Goal: Information Seeking & Learning: Learn about a topic

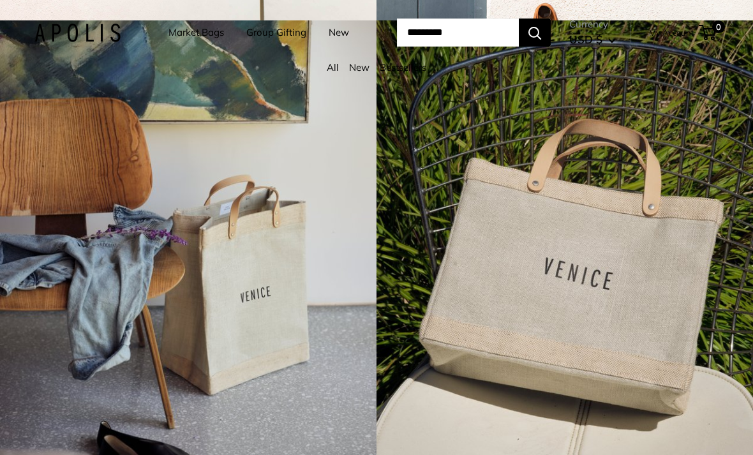
click at [584, 274] on div "4 / 7" at bounding box center [565, 247] width 377 height 455
click at [277, 299] on div "4 / 7" at bounding box center [188, 247] width 377 height 455
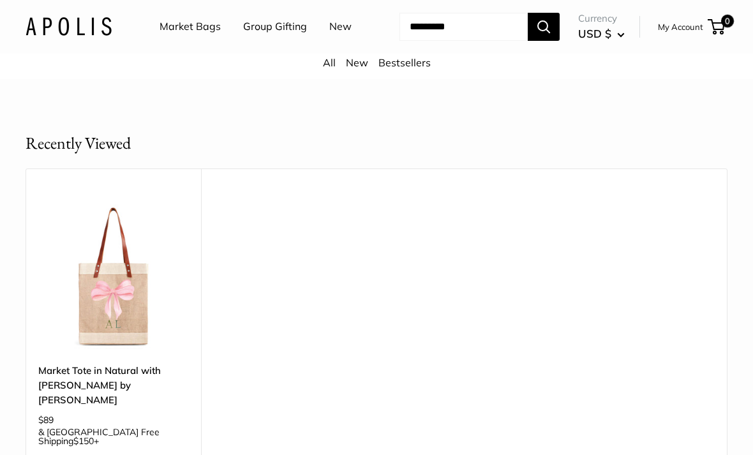
scroll to position [624, 0]
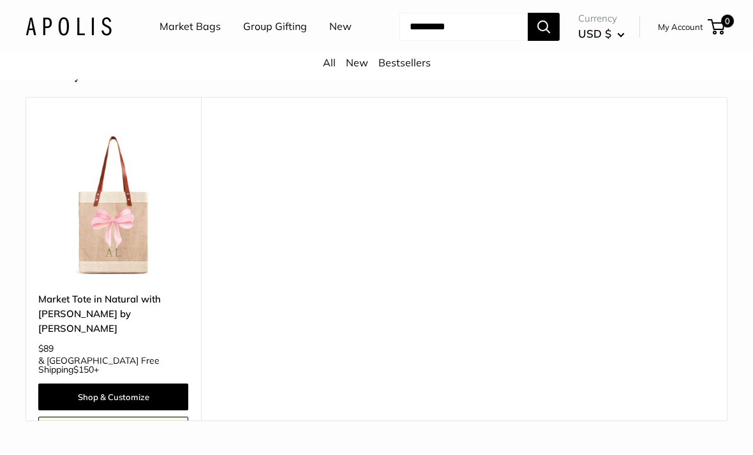
click at [159, 279] on img at bounding box center [113, 204] width 150 height 150
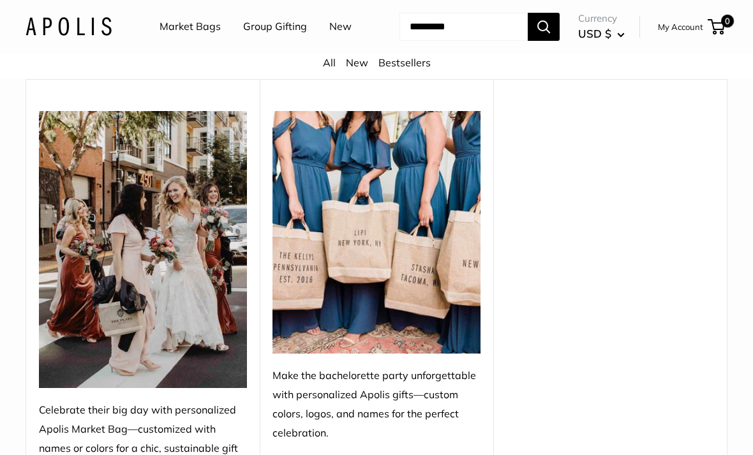
scroll to position [0, 0]
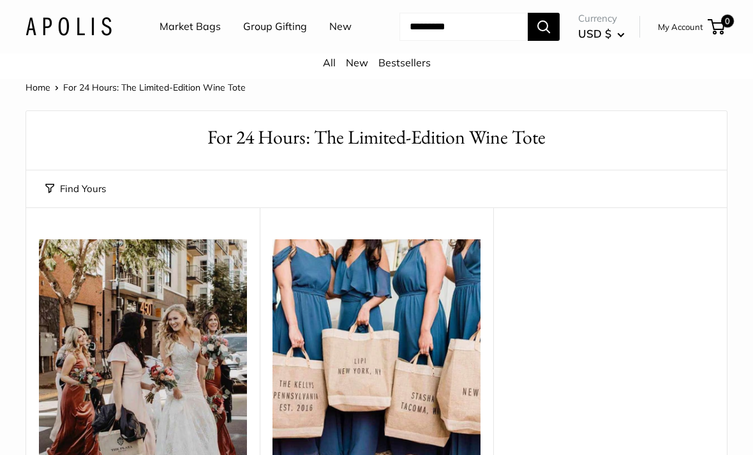
click at [185, 25] on link "Market Bags" at bounding box center [190, 26] width 61 height 19
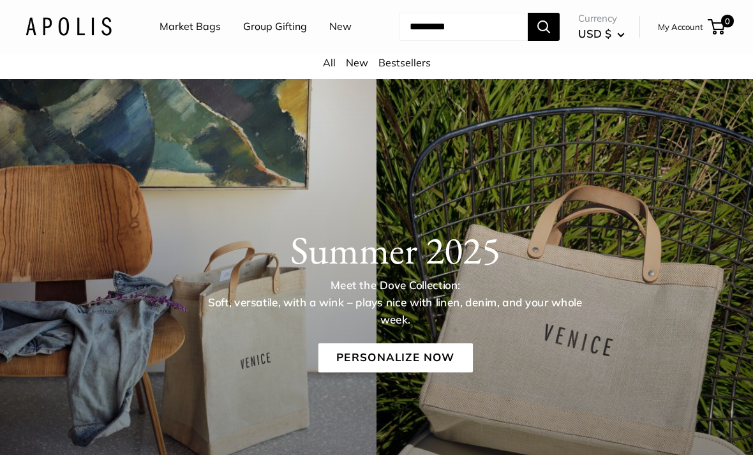
click at [333, 69] on link "All" at bounding box center [329, 62] width 13 height 13
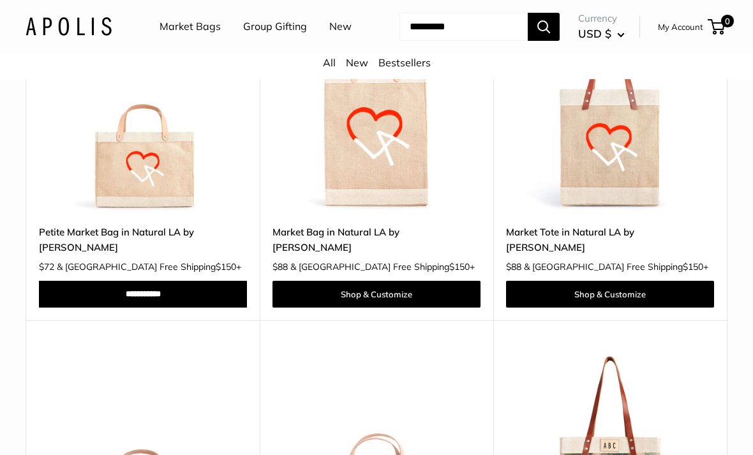
scroll to position [4881, 0]
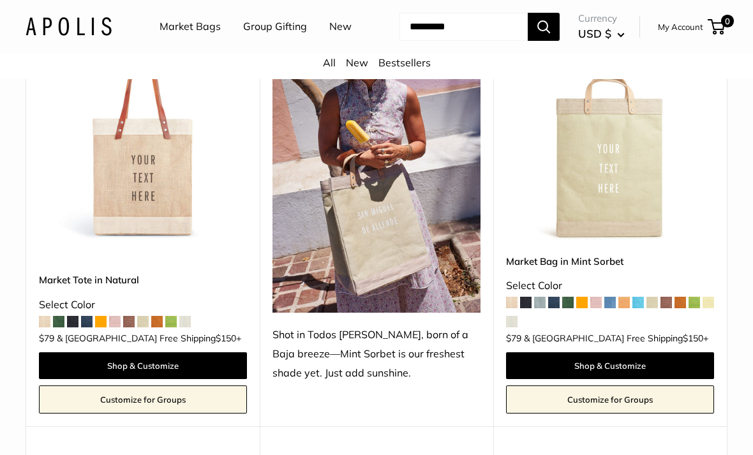
scroll to position [642, 0]
click at [46, 328] on span at bounding box center [44, 321] width 11 height 11
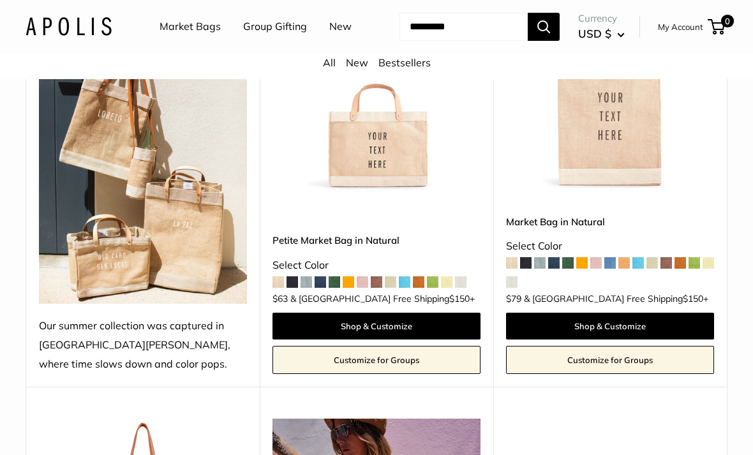
scroll to position [248, 0]
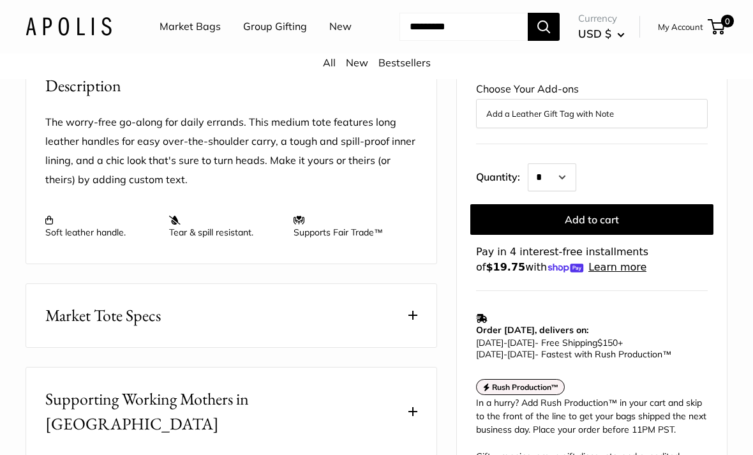
scroll to position [483, 0]
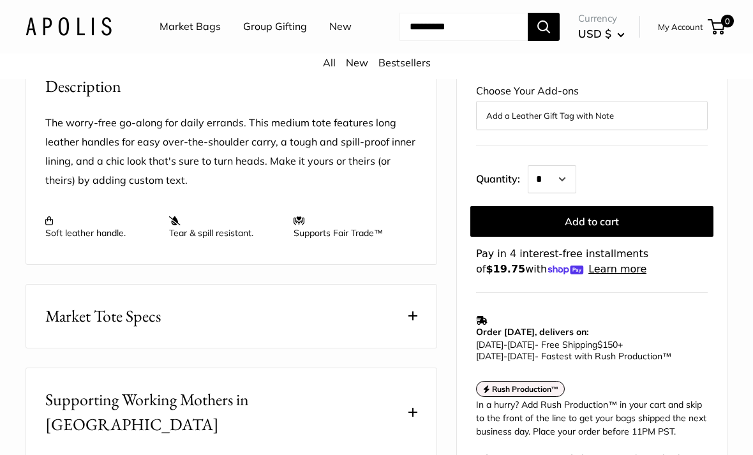
click at [419, 348] on button "Market Tote Specs" at bounding box center [231, 316] width 411 height 63
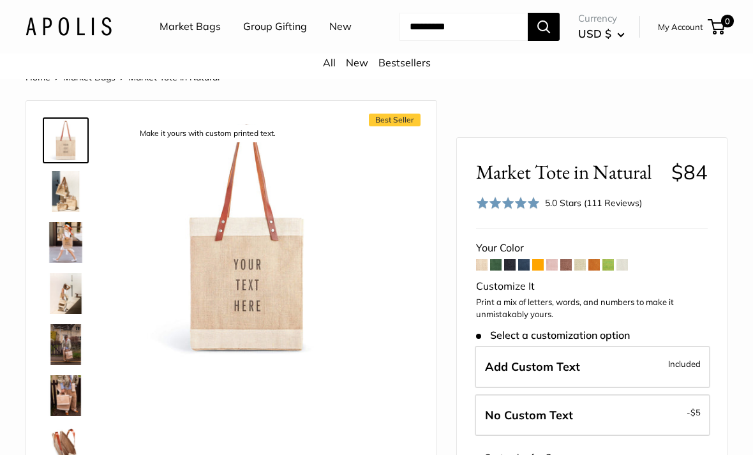
scroll to position [0, 0]
